Goal: Information Seeking & Learning: Understand process/instructions

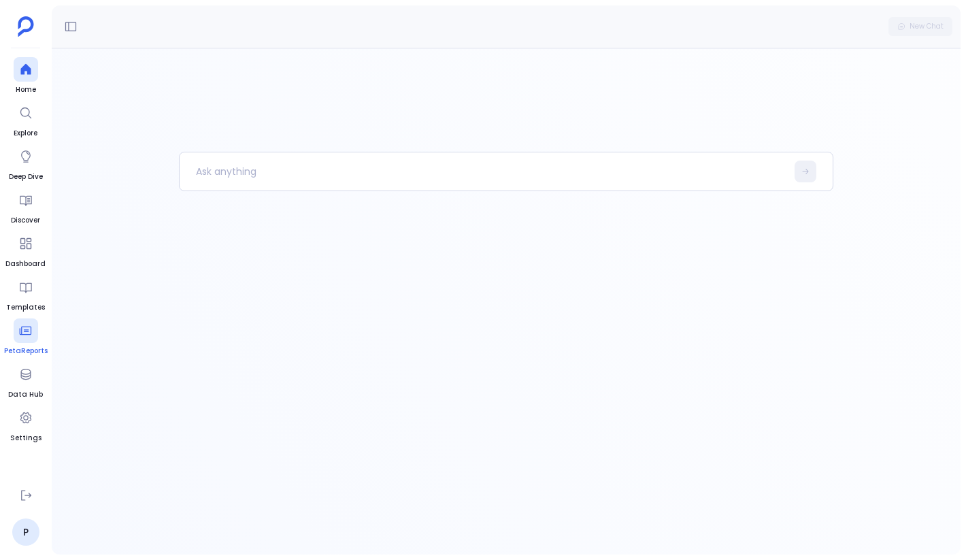
click at [27, 352] on span "PetaReports" at bounding box center [26, 350] width 44 height 11
click at [25, 385] on div at bounding box center [26, 374] width 24 height 24
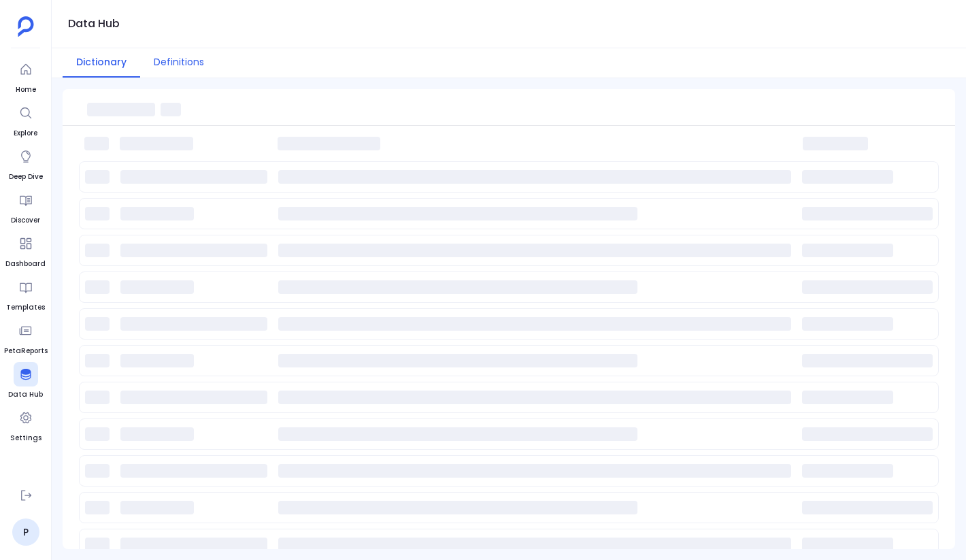
click at [169, 62] on button "Definitions" at bounding box center [179, 62] width 78 height 29
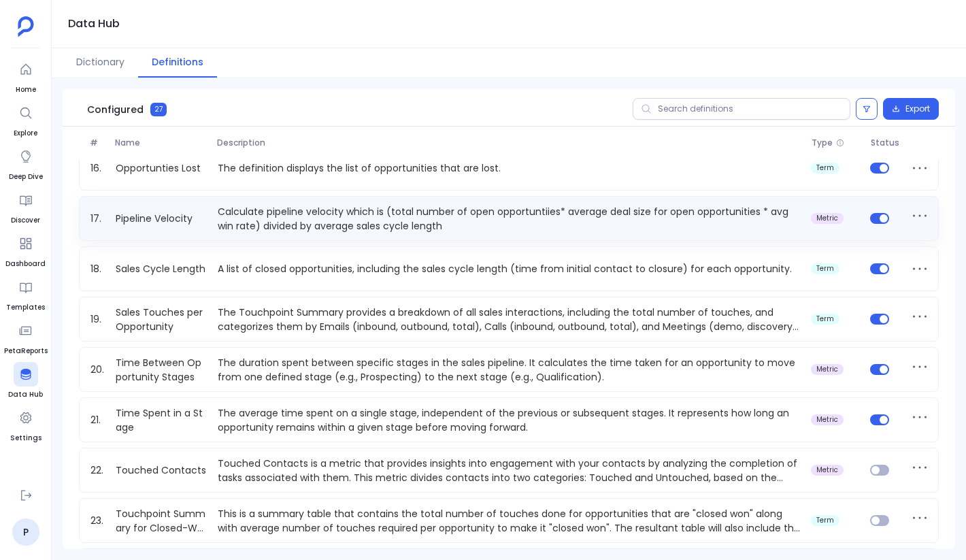
scroll to position [780, 0]
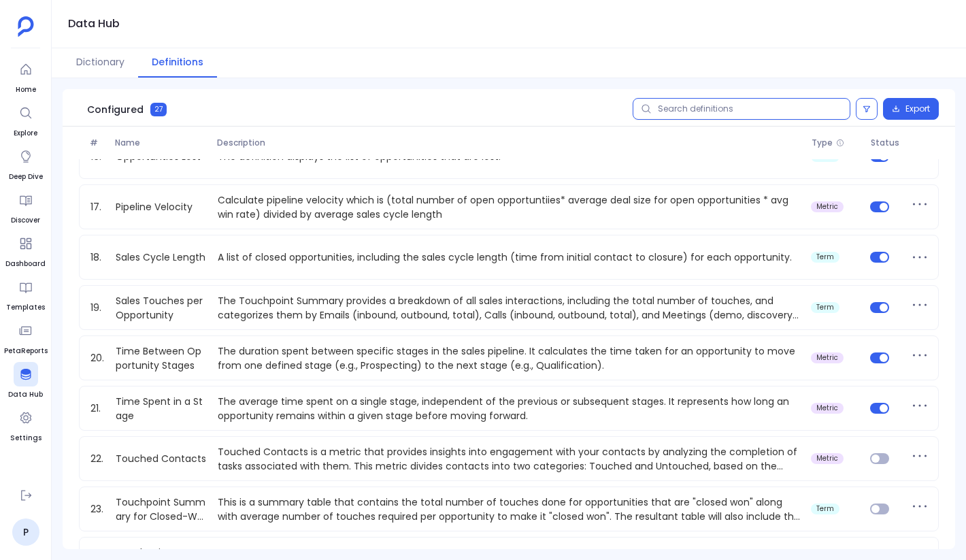
click at [763, 107] on input "text" at bounding box center [741, 109] width 218 height 22
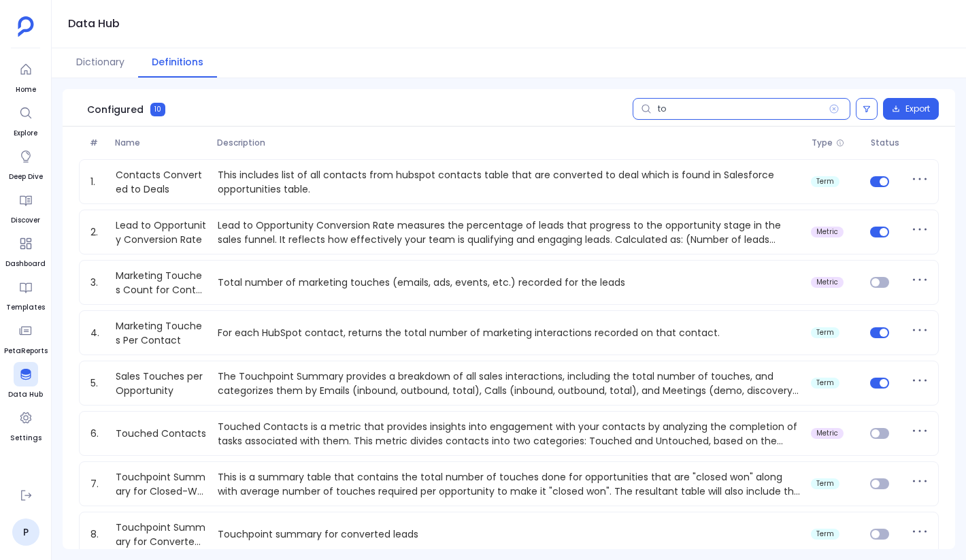
type input "t"
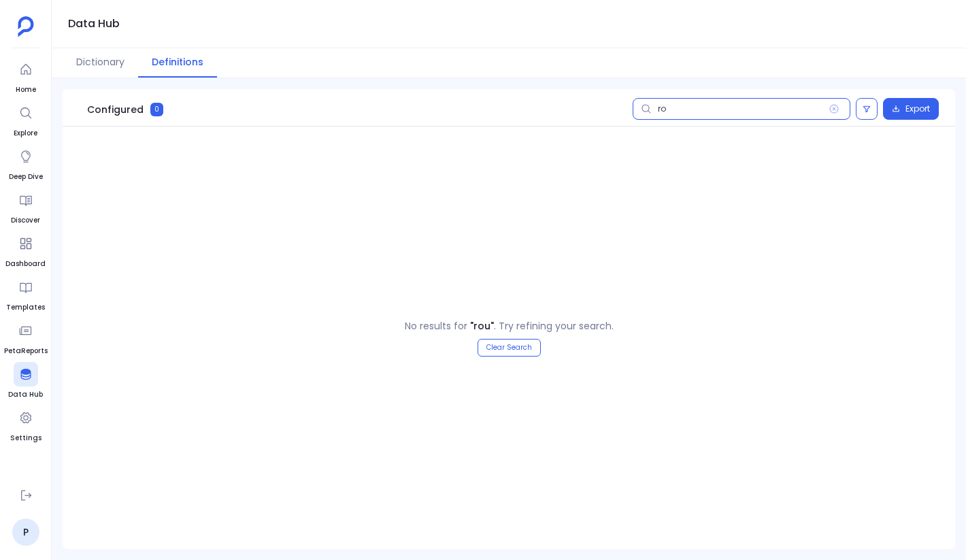
type input "r"
type input "t"
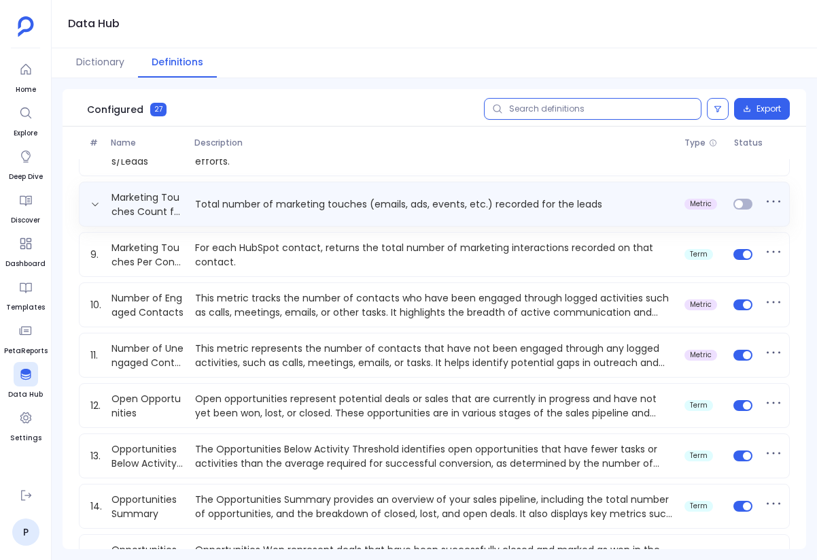
scroll to position [317, 0]
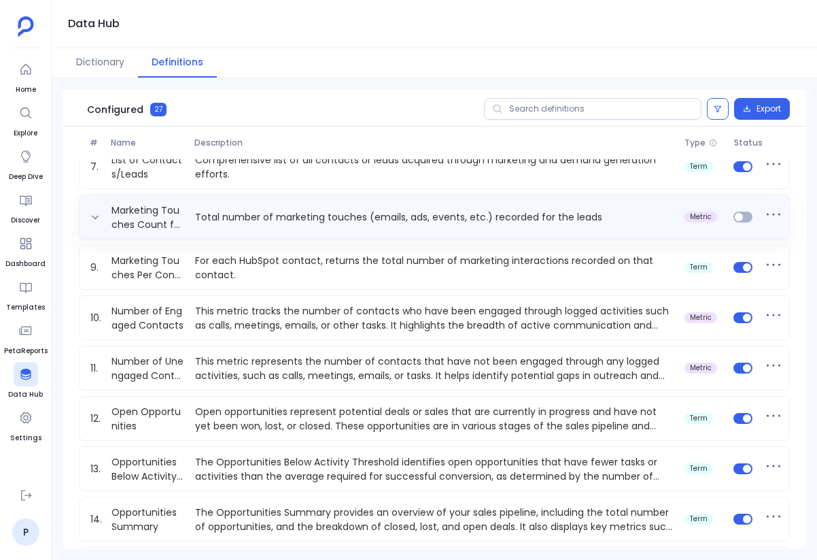
click at [275, 206] on div "Marketing Touches Count for Contacts/Leads Total number of marketing touches (e…" at bounding box center [434, 216] width 699 height 27
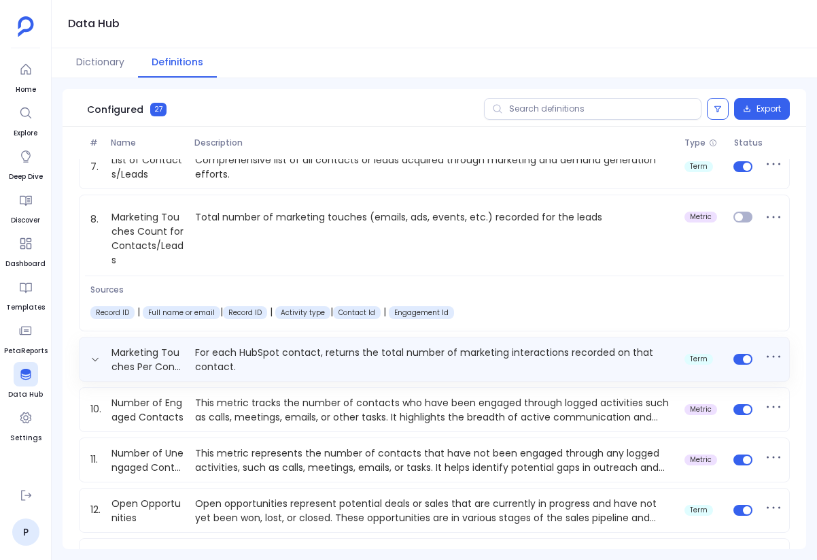
click at [255, 356] on p "For each HubSpot contact, returns the total number of marketing interactions re…" at bounding box center [435, 358] width 490 height 27
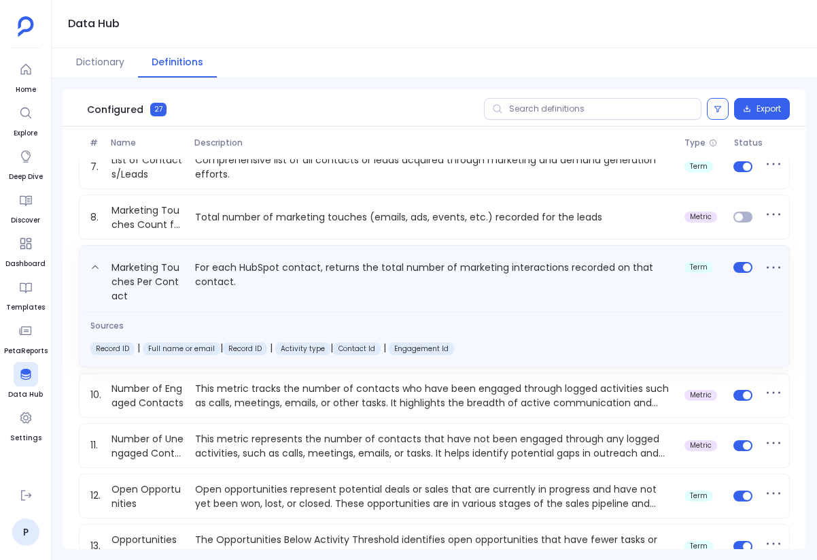
scroll to position [367, 0]
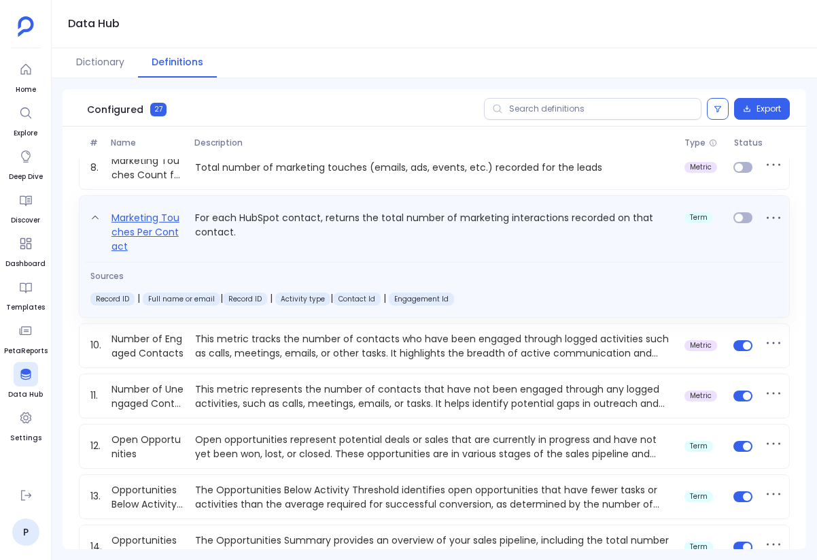
click at [155, 219] on link "Marketing Touches Per Contact" at bounding box center [148, 231] width 84 height 44
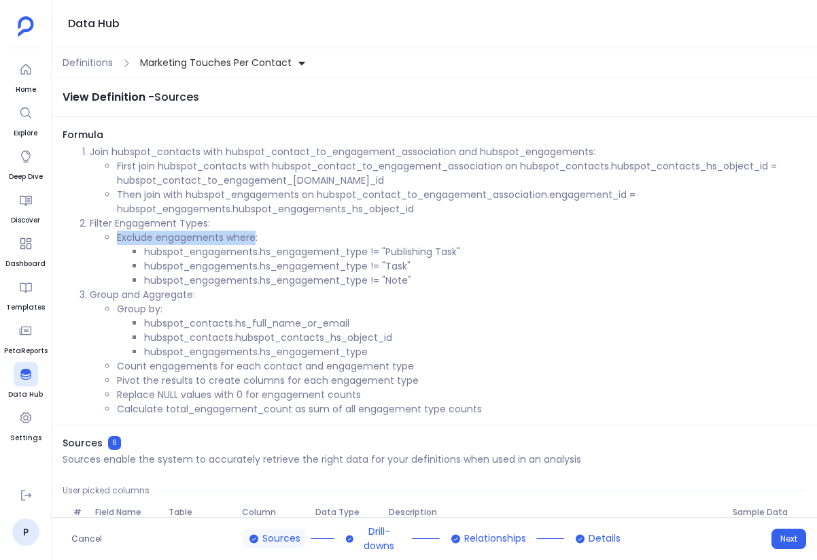
drag, startPoint x: 118, startPoint y: 237, endPoint x: 254, endPoint y: 241, distance: 136.7
click at [254, 241] on li "Exclude engagements where: hubspot_engagements.hs_engagement_type != "Publishin…" at bounding box center [462, 259] width 690 height 57
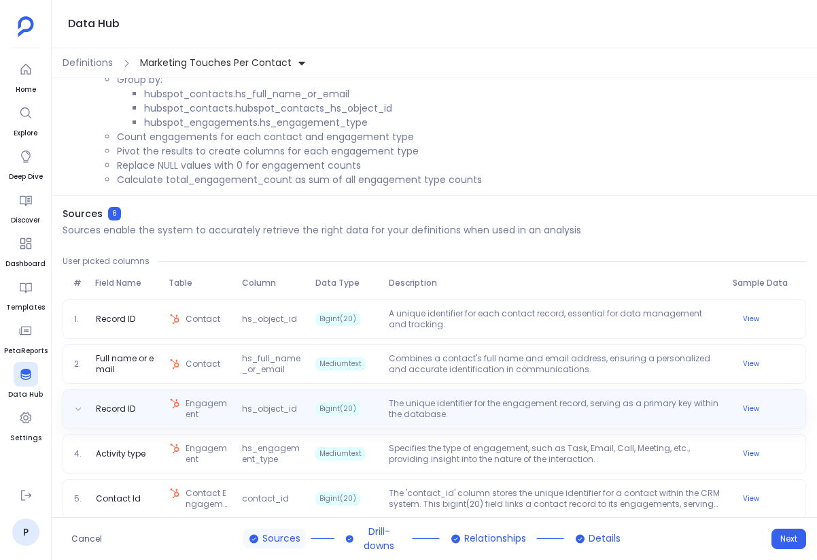
scroll to position [286, 0]
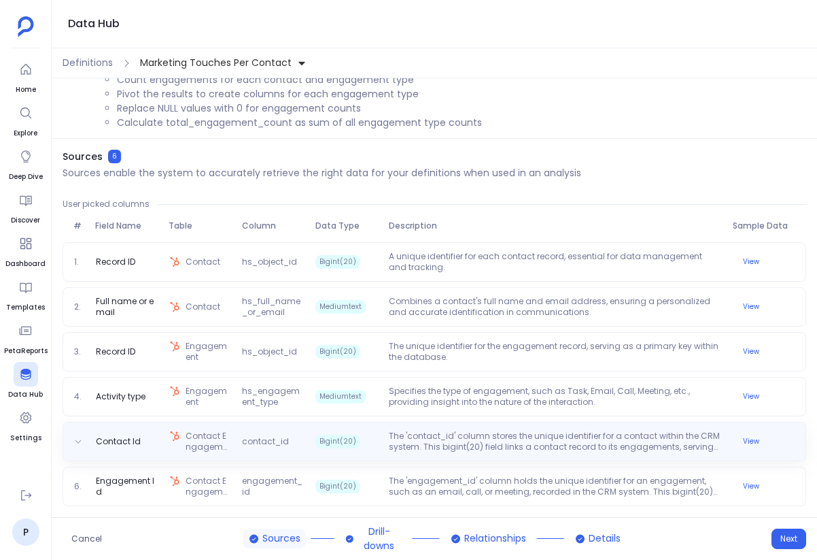
click at [216, 449] on span "Contact Engagement Association" at bounding box center [209, 441] width 46 height 22
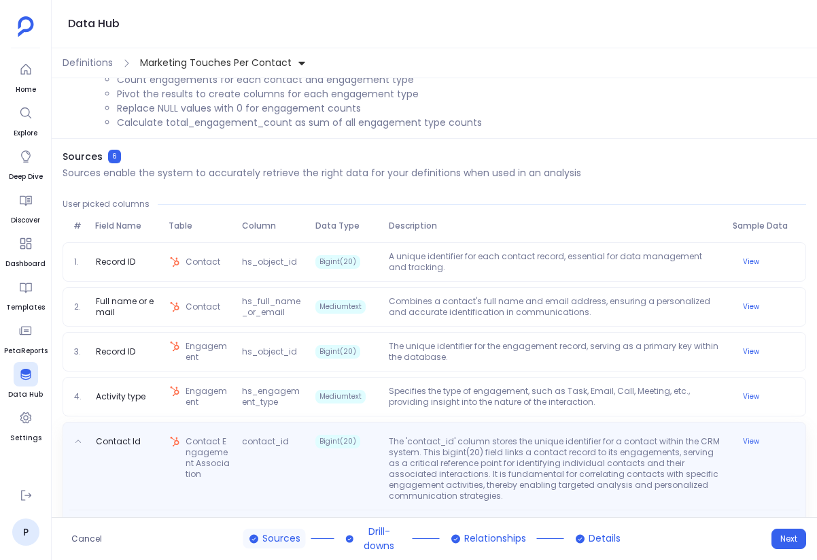
click at [218, 439] on span "Contact Engagement Association" at bounding box center [209, 468] width 46 height 65
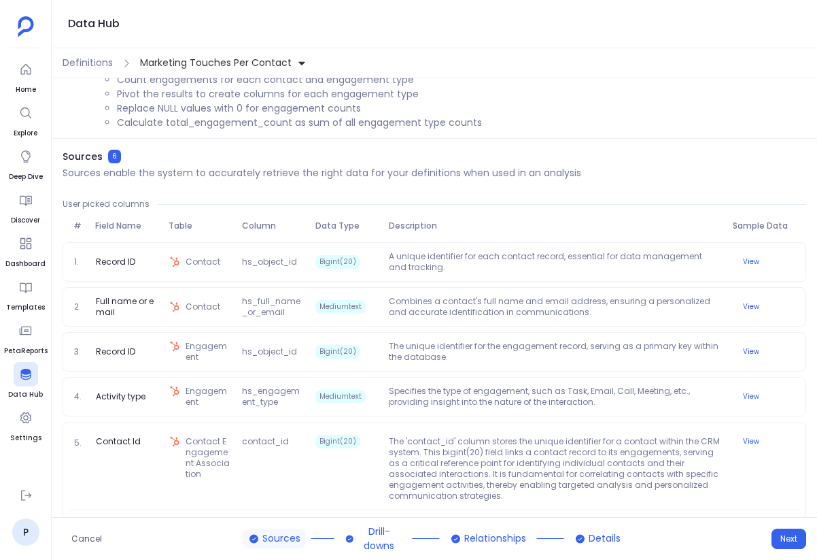
scroll to position [0, 0]
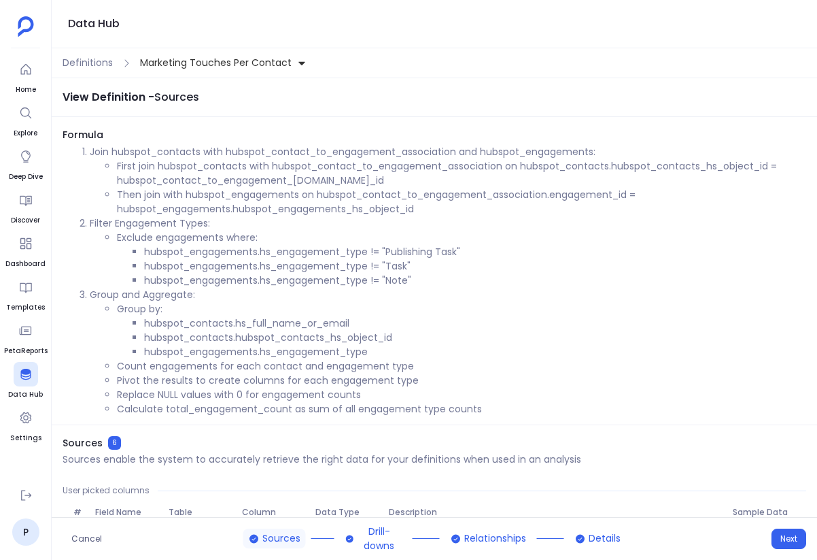
click at [299, 250] on li "hubspot_engagements.hs_engagement_type != "Publishing Task"" at bounding box center [475, 252] width 662 height 14
drag, startPoint x: 116, startPoint y: 237, endPoint x: 264, endPoint y: 241, distance: 147.6
click at [264, 241] on ul "Exclude engagements where: hubspot_engagements.hs_engagement_type != "Publishin…" at bounding box center [448, 259] width 717 height 57
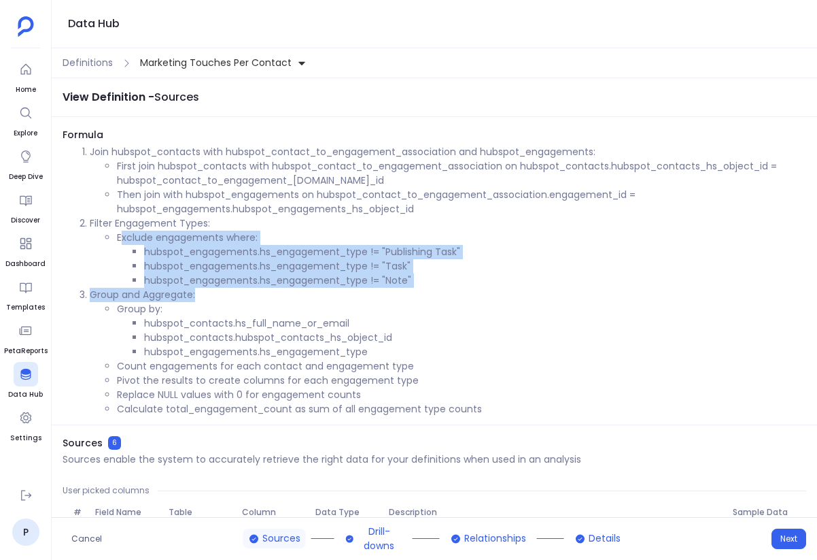
drag, startPoint x: 120, startPoint y: 236, endPoint x: 445, endPoint y: 288, distance: 329.1
click at [445, 288] on ol "Join hubspot_contacts with hubspot_contact_to_engagement_association and hubspo…" at bounding box center [435, 280] width 744 height 271
click at [428, 279] on li "hubspot_engagements.hs_engagement_type != "Note"" at bounding box center [475, 280] width 662 height 14
copy li "xclude engagements where: hubspot_engagements.hs_engagement_type != "Publishing…"
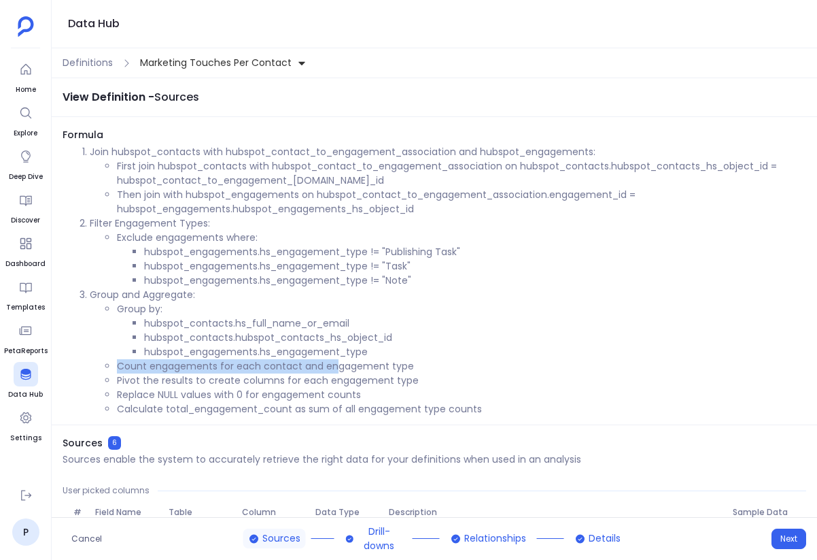
drag, startPoint x: 118, startPoint y: 368, endPoint x: 335, endPoint y: 367, distance: 216.9
click at [335, 367] on li "Count engagements for each contact and engagement type" at bounding box center [462, 366] width 690 height 14
click at [214, 309] on li "Group by: hubspot_contacts.hs_full_name_or_email hubspot_contacts.hubspot_conta…" at bounding box center [462, 330] width 690 height 57
click at [118, 234] on li "Exclude engagements where: hubspot_engagements.hs_engagement_type != "Publishin…" at bounding box center [462, 259] width 690 height 57
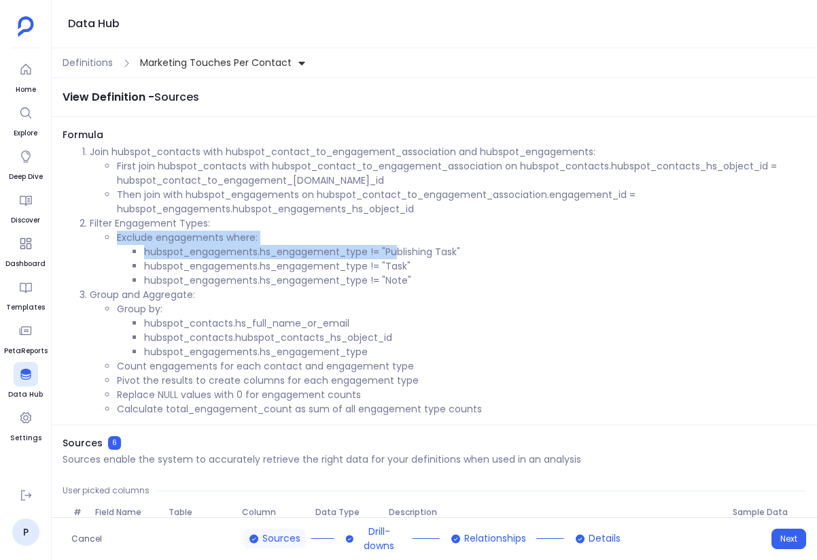
drag, startPoint x: 114, startPoint y: 236, endPoint x: 399, endPoint y: 254, distance: 286.2
click at [399, 254] on ul "Exclude engagements where: hubspot_engagements.hs_engagement_type != "Publishin…" at bounding box center [448, 259] width 717 height 57
click at [319, 252] on li "hubspot_engagements.hs_engagement_type != "Publishing Task"" at bounding box center [475, 252] width 662 height 14
